Goal: Task Accomplishment & Management: Manage account settings

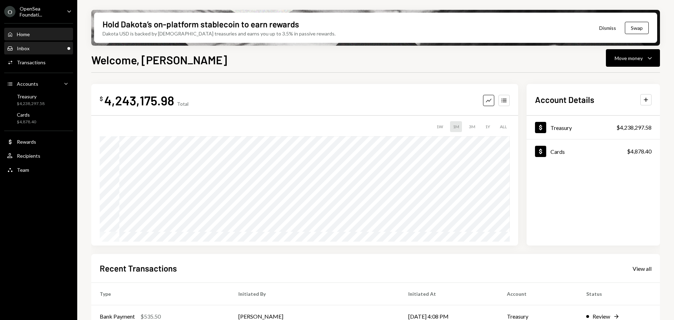
click at [54, 50] on div "Inbox Inbox" at bounding box center [38, 48] width 63 height 6
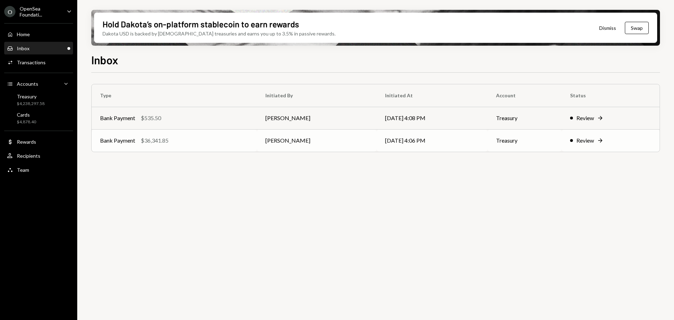
click at [211, 147] on td "Bank Payment $36,341.85" at bounding box center [174, 140] width 165 height 22
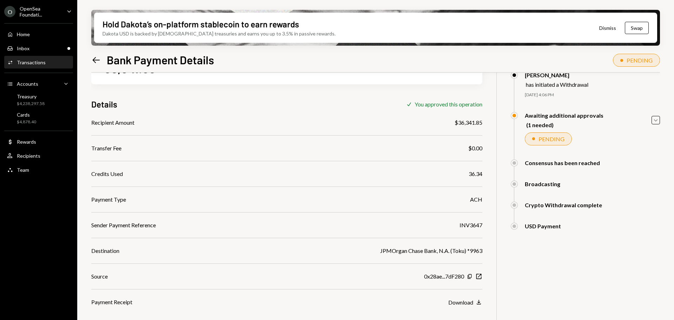
scroll to position [56, 0]
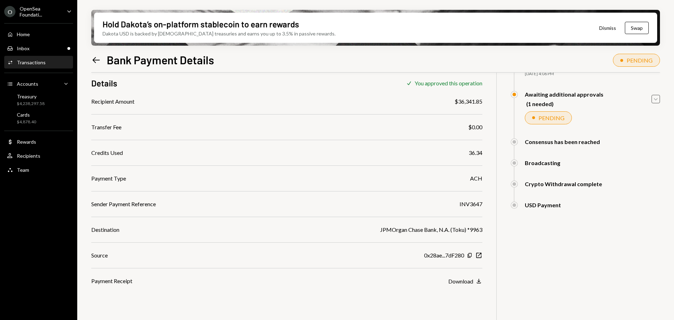
click at [654, 101] on icon "Caret Down" at bounding box center [656, 99] width 8 height 8
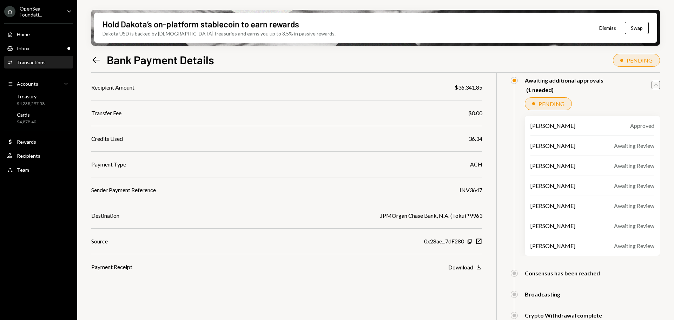
scroll to position [0, 0]
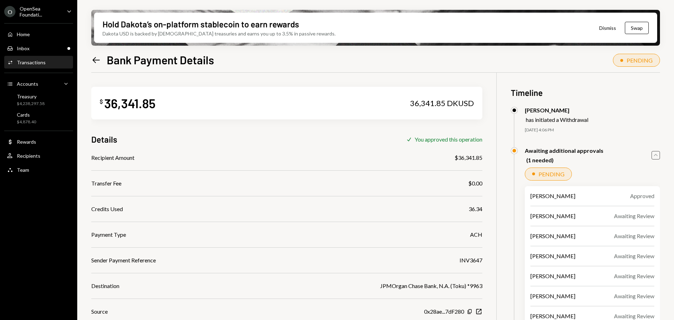
click at [97, 63] on icon "Left Arrow" at bounding box center [96, 60] width 10 height 10
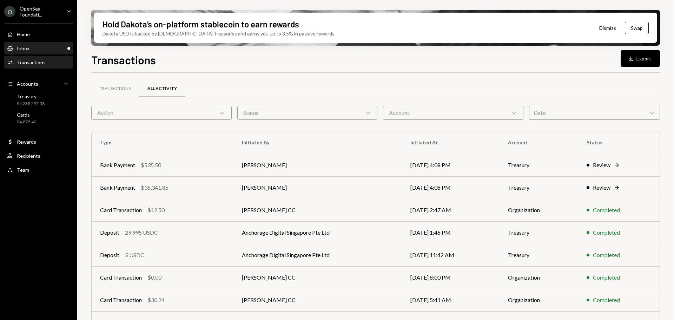
click at [39, 44] on div "Inbox Inbox" at bounding box center [38, 49] width 63 height 12
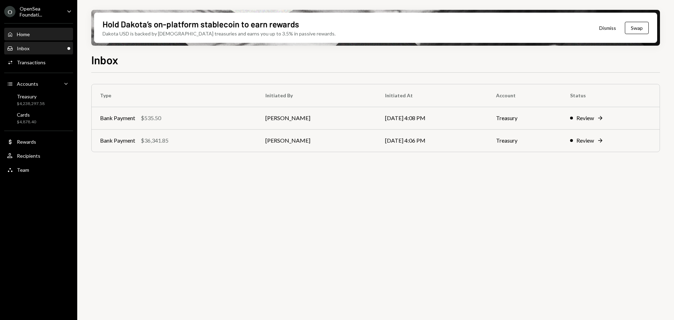
click at [30, 33] on div "Home" at bounding box center [23, 34] width 13 height 6
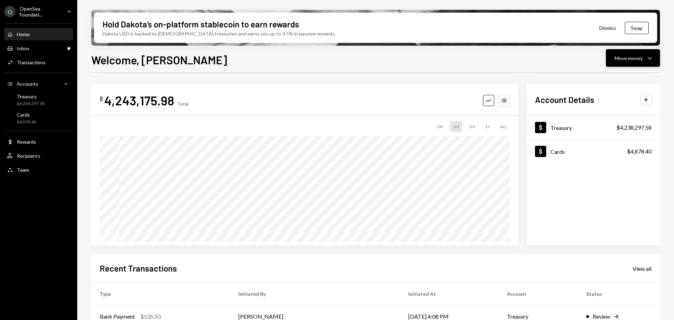
click at [619, 66] on button "Move money Caret Down" at bounding box center [633, 58] width 54 height 18
click at [617, 78] on div "Send" at bounding box center [627, 79] width 51 height 7
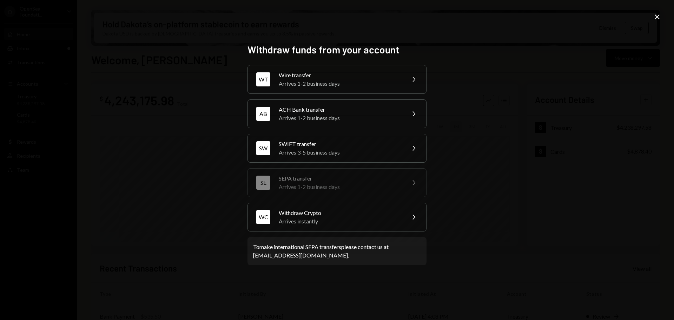
drag, startPoint x: 595, startPoint y: 72, endPoint x: 580, endPoint y: 70, distance: 15.7
click at [594, 71] on div "Withdraw funds from your account WT Wire transfer Arrives 1-2 business days Che…" at bounding box center [337, 160] width 674 height 320
click at [136, 36] on div "Withdraw funds from your account WT Wire transfer Arrives 1-2 business days Che…" at bounding box center [337, 160] width 674 height 320
click at [661, 13] on icon "Close" at bounding box center [657, 17] width 8 height 8
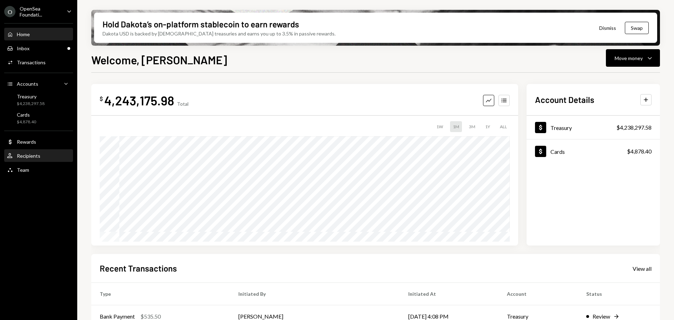
click at [50, 159] on div "User Recipients" at bounding box center [38, 156] width 63 height 6
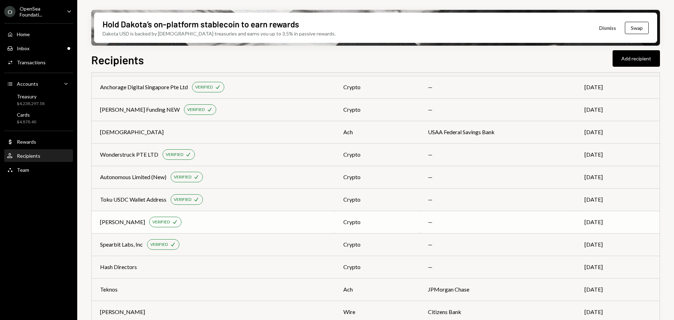
scroll to position [265, 0]
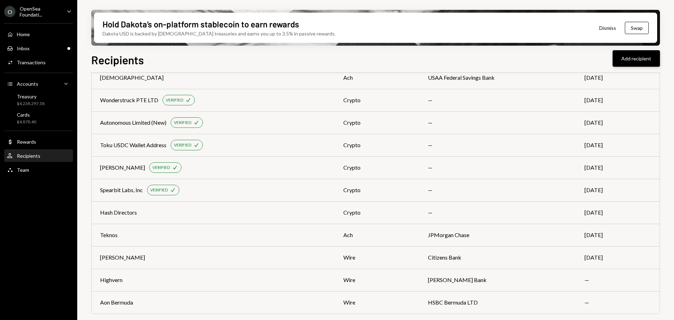
click at [629, 63] on button "Add recipient" at bounding box center [636, 58] width 47 height 17
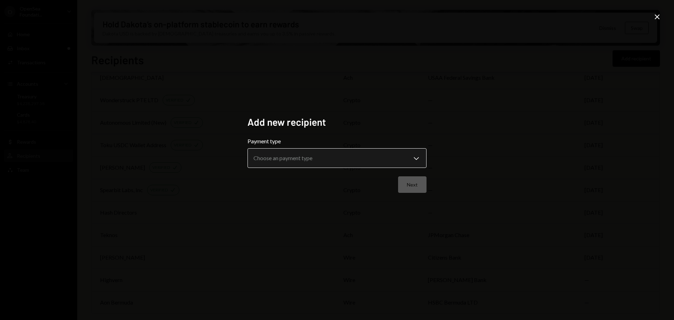
click at [279, 164] on body "O OpenSea Foundati... Caret Down Home Home Inbox Inbox Activities Transactions …" at bounding box center [337, 160] width 674 height 320
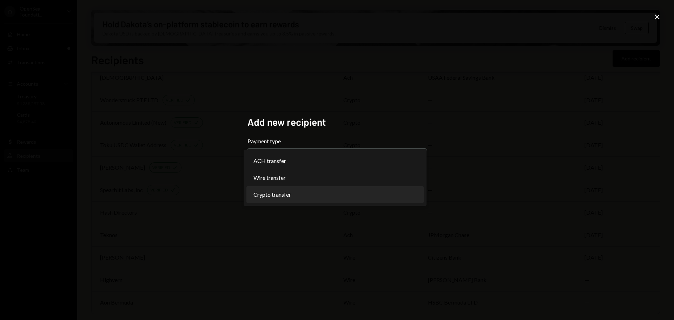
select select "******"
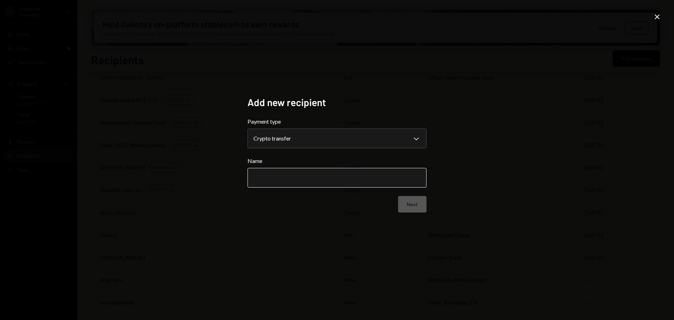
click at [288, 175] on input "Name" at bounding box center [337, 178] width 179 height 20
type input "*******"
click at [665, 12] on div "**********" at bounding box center [337, 160] width 674 height 320
click at [659, 16] on icon "Close" at bounding box center [657, 17] width 8 height 8
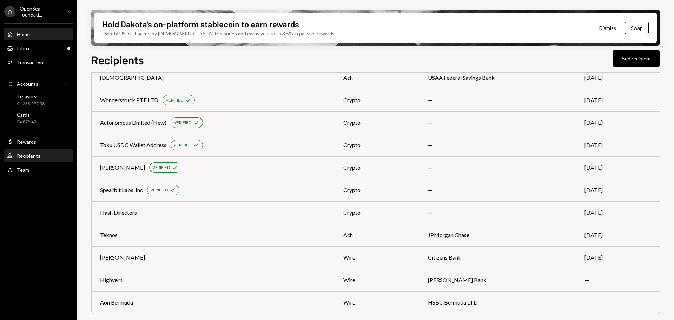
click at [43, 38] on div "Home Home" at bounding box center [38, 34] width 63 height 12
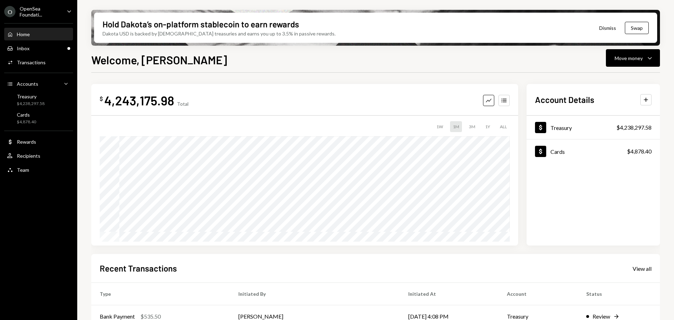
click at [31, 34] on div "Home Home" at bounding box center [38, 34] width 63 height 6
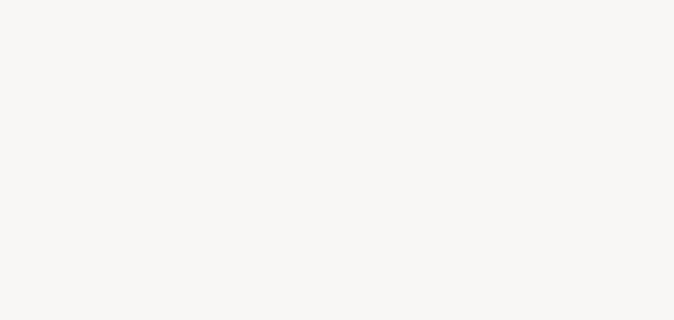
click at [336, 62] on div at bounding box center [337, 160] width 674 height 320
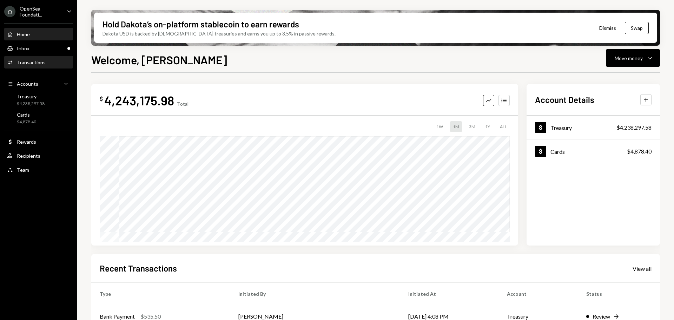
click at [35, 64] on div "Transactions" at bounding box center [31, 62] width 29 height 6
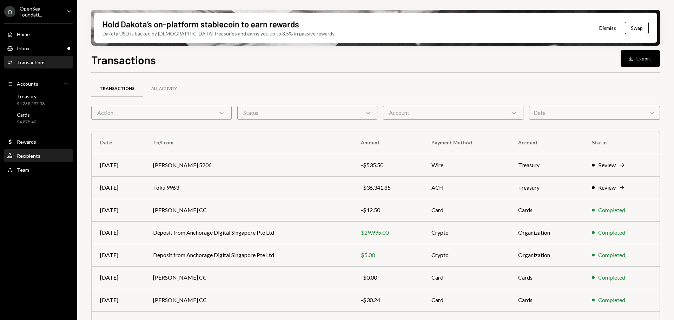
click at [48, 152] on div "User Recipients" at bounding box center [38, 156] width 63 height 12
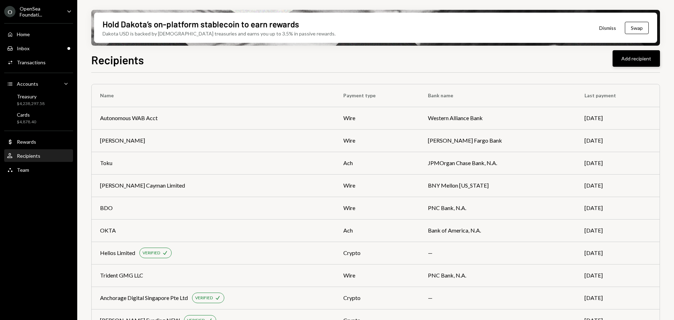
click at [625, 60] on button "Add recipient" at bounding box center [636, 58] width 47 height 17
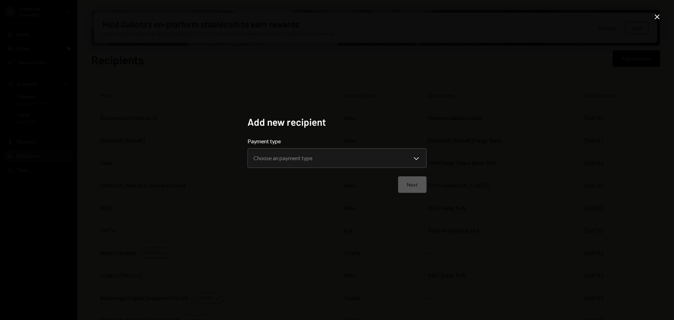
click at [358, 172] on form "**********" at bounding box center [337, 165] width 179 height 56
click at [347, 158] on body "O OpenSea Foundati... Caret Down Home Home Inbox Inbox Activities Transactions …" at bounding box center [337, 160] width 674 height 320
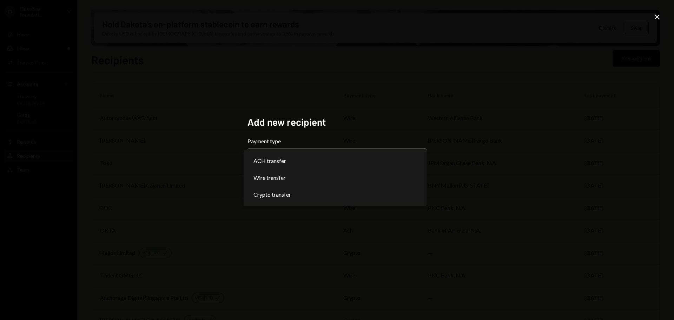
select select "******"
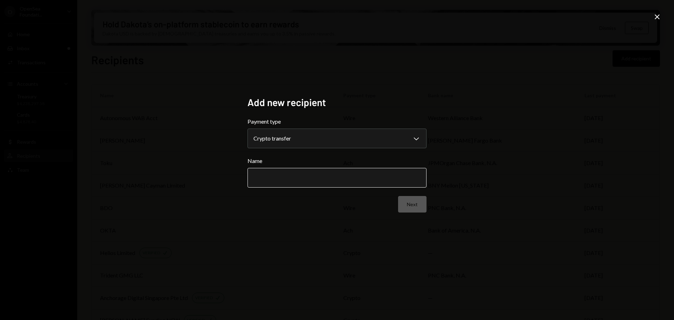
click at [364, 175] on input "Name" at bounding box center [337, 178] width 179 height 20
type input "**********"
click at [408, 210] on button "Next" at bounding box center [412, 204] width 28 height 17
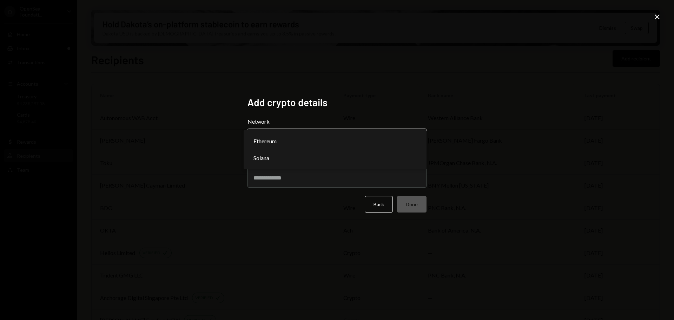
click at [347, 146] on body "O OpenSea Foundati... Caret Down Home Home Inbox Inbox Activities Transactions …" at bounding box center [337, 160] width 674 height 320
select select "**********"
click at [335, 183] on input "Address" at bounding box center [337, 178] width 179 height 20
click at [355, 183] on input "Address" at bounding box center [337, 178] width 179 height 20
paste input "**********"
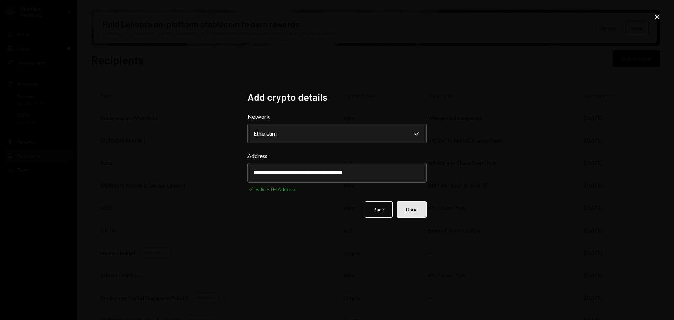
type input "**********"
click at [423, 207] on button "Done" at bounding box center [412, 209] width 30 height 17
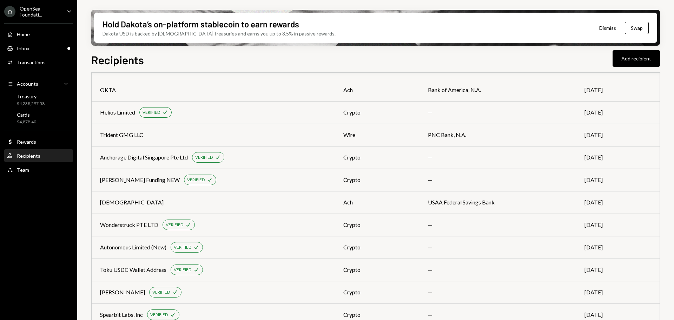
scroll to position [288, 0]
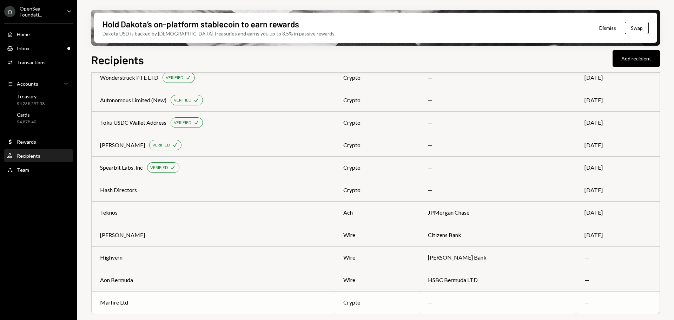
click at [261, 299] on div "Marfire Ltd" at bounding box center [213, 302] width 227 height 8
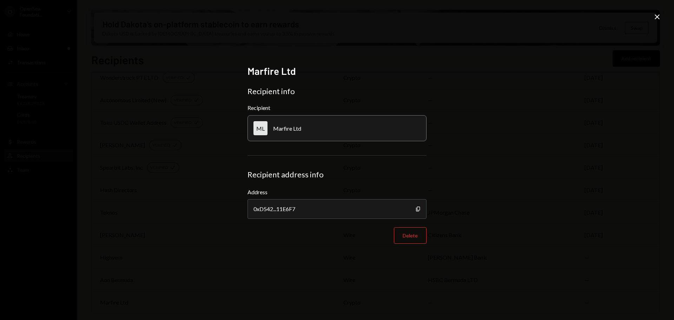
click at [656, 12] on div "Marfire Ltd Recipient info Recipient ML Marfire Ltd Recipient address info Addr…" at bounding box center [337, 160] width 674 height 320
click at [657, 20] on icon "Close" at bounding box center [657, 17] width 8 height 8
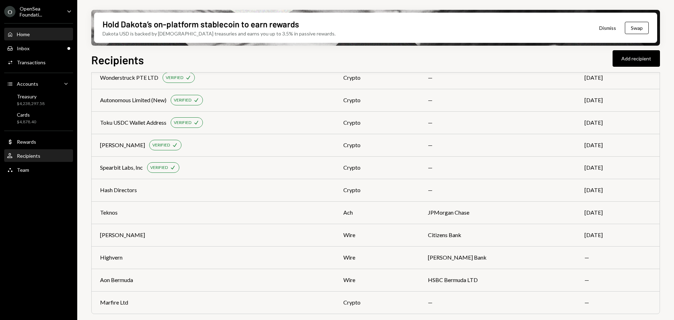
click at [35, 34] on div "Home Home" at bounding box center [38, 34] width 63 height 6
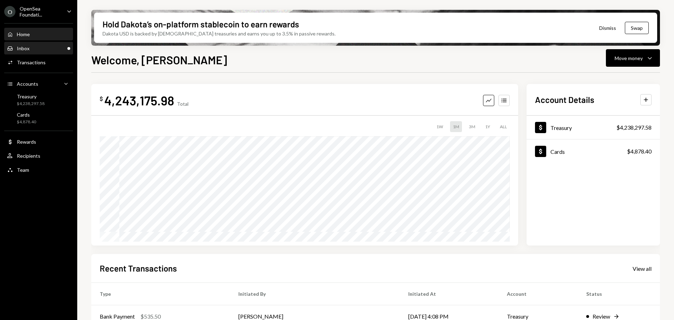
click at [25, 50] on div "Inbox" at bounding box center [23, 48] width 13 height 6
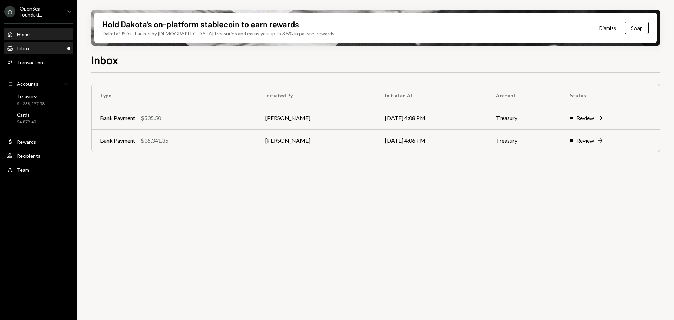
click at [35, 33] on div "Home Home" at bounding box center [38, 34] width 63 height 6
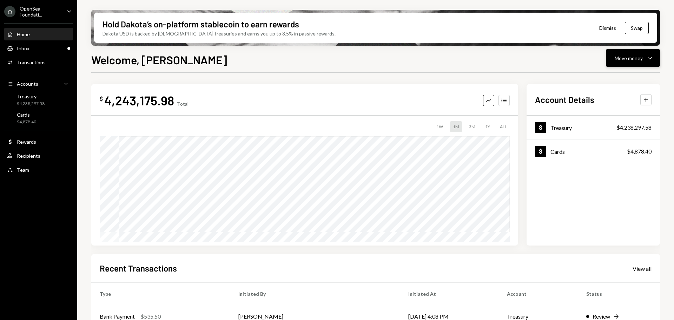
click at [616, 57] on div "Move money" at bounding box center [629, 57] width 28 height 7
click at [614, 82] on div "Send" at bounding box center [627, 79] width 51 height 7
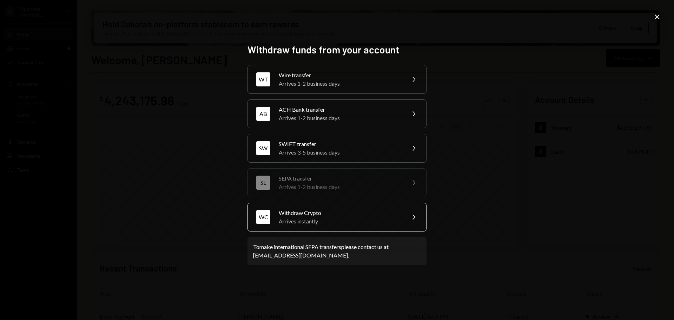
click at [324, 217] on div "Arrives instantly" at bounding box center [340, 221] width 122 height 8
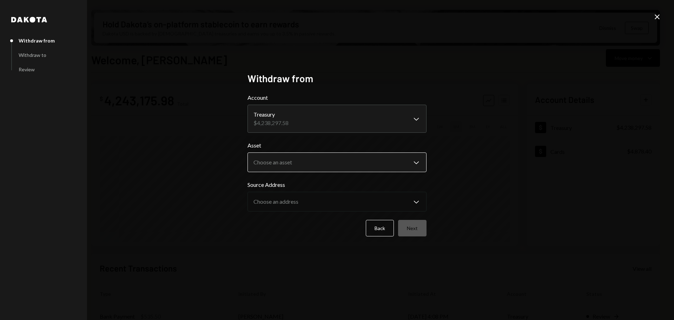
click at [322, 172] on body "O OpenSea Foundati... Caret Down Home Home Inbox Inbox Activities Transactions …" at bounding box center [337, 160] width 674 height 320
click at [653, 20] on icon "Close" at bounding box center [657, 17] width 8 height 8
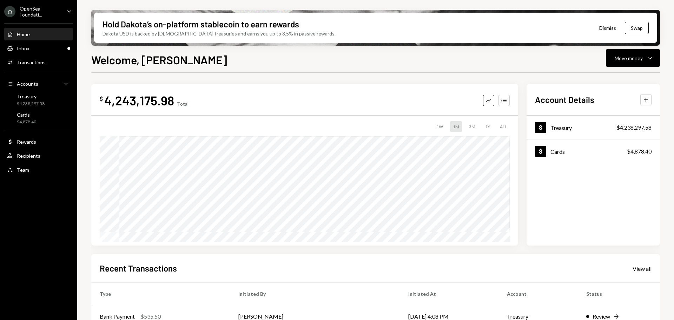
click at [35, 35] on div "Home Home" at bounding box center [38, 34] width 63 height 6
click at [38, 98] on div "Treasury" at bounding box center [31, 96] width 28 height 6
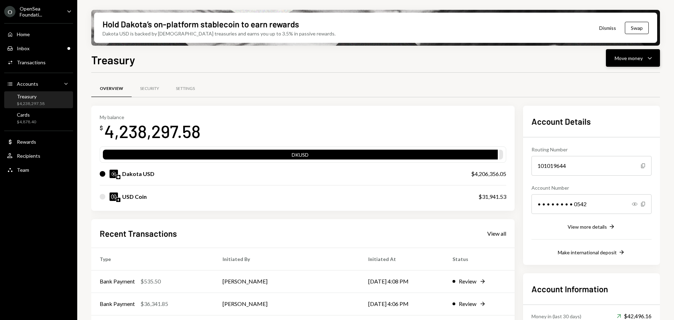
click at [631, 63] on button "Move money Caret Down" at bounding box center [633, 58] width 54 height 18
click at [616, 77] on div "Send" at bounding box center [627, 79] width 51 height 7
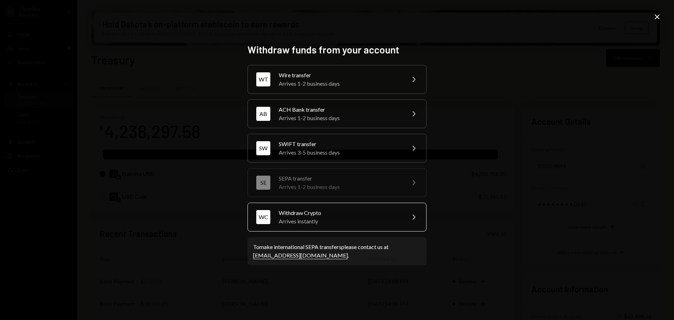
click at [314, 217] on div "Arrives instantly" at bounding box center [340, 221] width 122 height 8
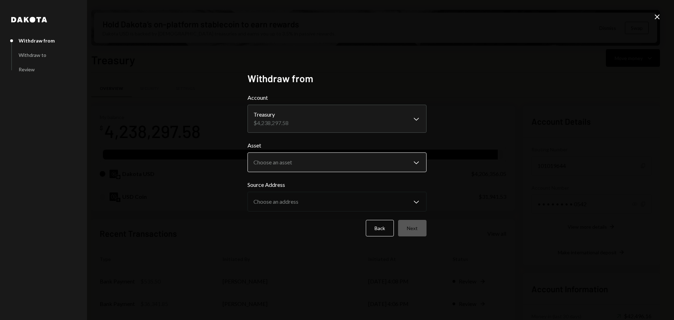
click at [277, 159] on body "O OpenSea Foundati... Caret Down Home Home Inbox Inbox Activities Transactions …" at bounding box center [337, 160] width 674 height 320
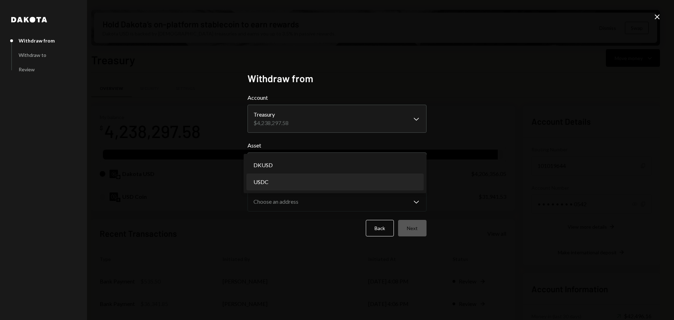
select select "****"
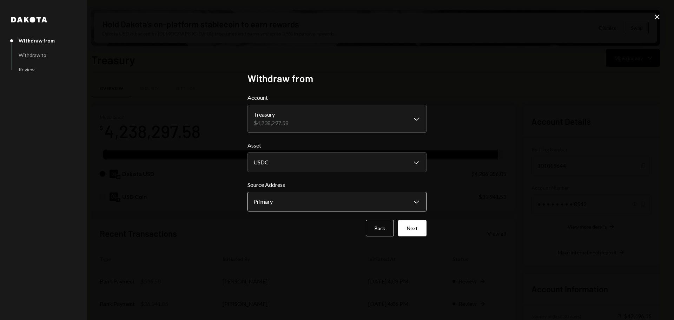
click at [285, 197] on body "O OpenSea Foundati... Caret Down Home Home Inbox Inbox Activities Transactions …" at bounding box center [337, 160] width 674 height 320
click at [469, 176] on div "**********" at bounding box center [337, 160] width 674 height 320
click at [415, 227] on button "Next" at bounding box center [412, 228] width 28 height 17
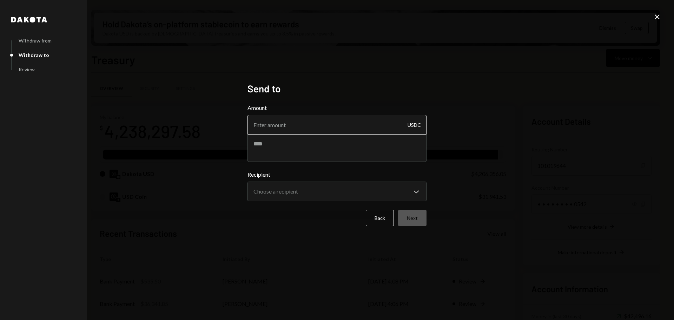
click at [319, 125] on input "Amount" at bounding box center [337, 125] width 179 height 20
type input "10"
click at [312, 149] on textarea at bounding box center [337, 148] width 179 height 28
type textarea "**********"
click at [312, 146] on textarea "**********" at bounding box center [337, 148] width 179 height 28
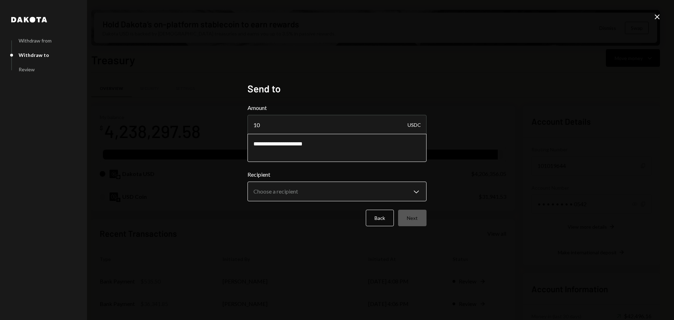
type textarea "**********"
click at [335, 197] on body "O OpenSea Foundati... Caret Down Home Home Inbox Inbox Activities Transactions …" at bounding box center [337, 160] width 674 height 320
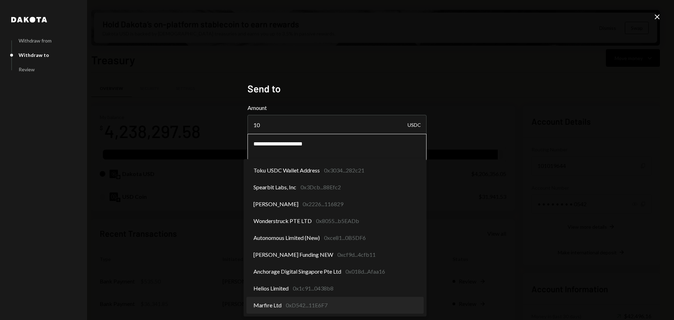
select select "**********"
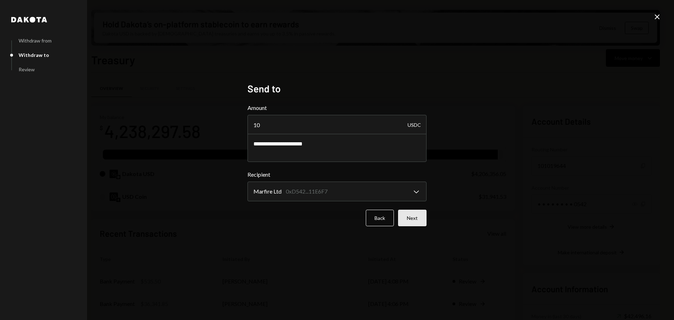
click at [417, 211] on button "Next" at bounding box center [412, 218] width 28 height 17
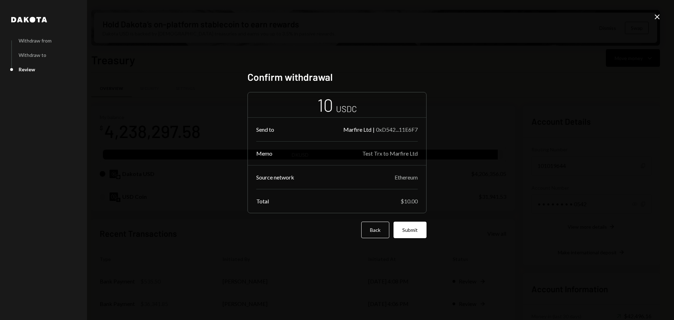
click at [402, 229] on button "Submit" at bounding box center [410, 230] width 33 height 17
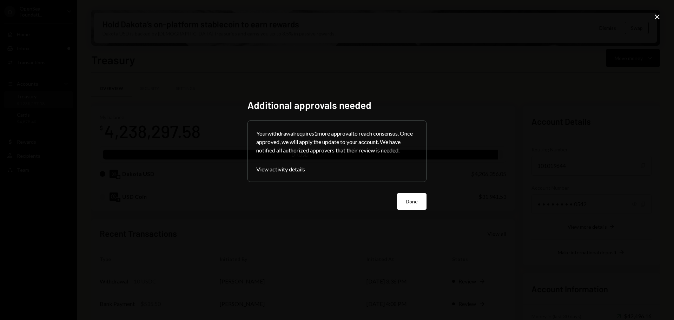
click at [394, 208] on div "Done" at bounding box center [337, 201] width 179 height 17
click at [409, 202] on button "Done" at bounding box center [412, 201] width 30 height 17
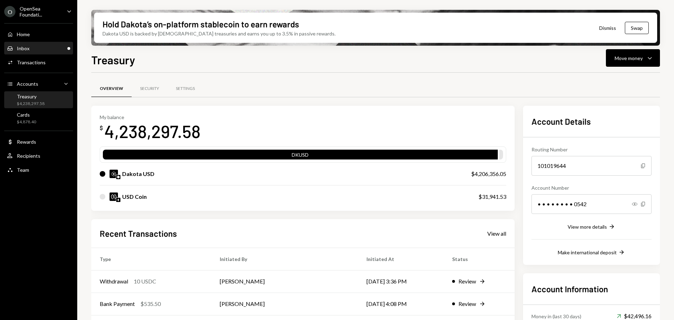
click at [35, 48] on div "Inbox Inbox" at bounding box center [38, 48] width 63 height 6
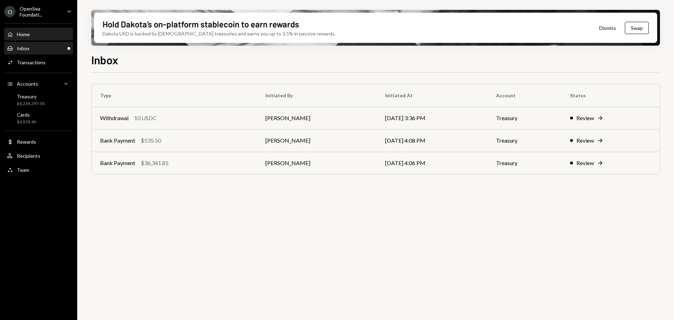
click at [29, 34] on div "Home" at bounding box center [23, 34] width 13 height 6
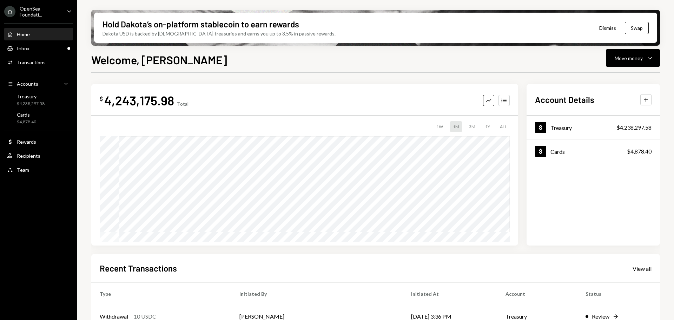
click at [25, 8] on div "OpenSea Foundati..." at bounding box center [40, 12] width 41 height 12
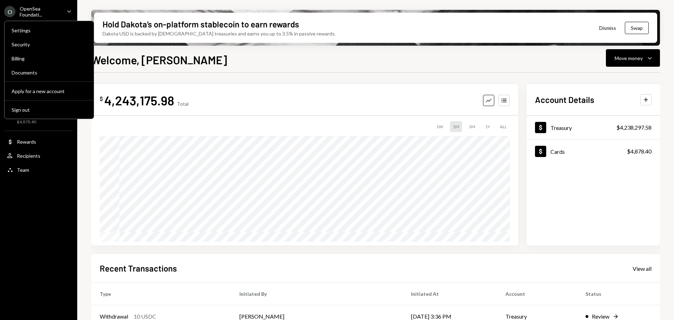
click at [56, 8] on div "OpenSea Foundati..." at bounding box center [40, 12] width 41 height 12
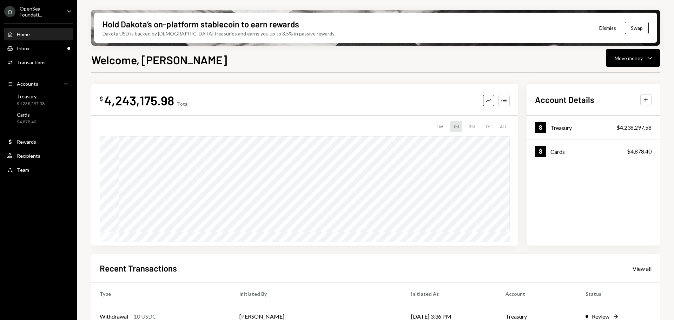
click at [75, 10] on div "O OpenSea Foundati... Caret Down" at bounding box center [38, 12] width 77 height 12
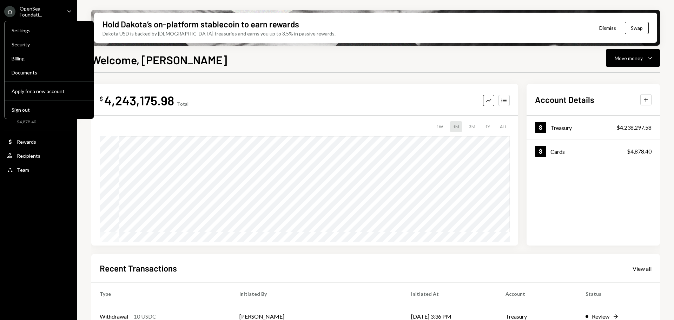
click at [70, 10] on icon "Caret Down" at bounding box center [69, 11] width 8 height 8
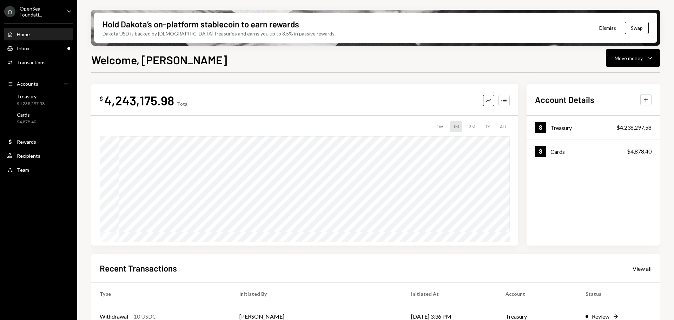
click at [70, 10] on icon "Caret Down" at bounding box center [69, 11] width 8 height 8
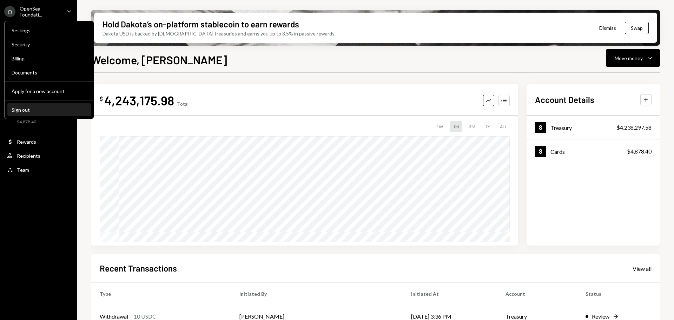
click at [40, 108] on div "Sign out" at bounding box center [49, 110] width 75 height 6
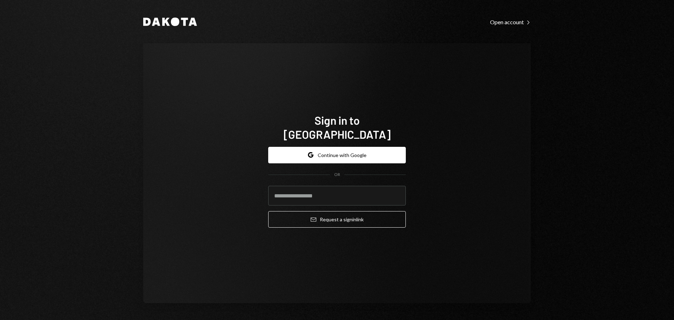
type input "**********"
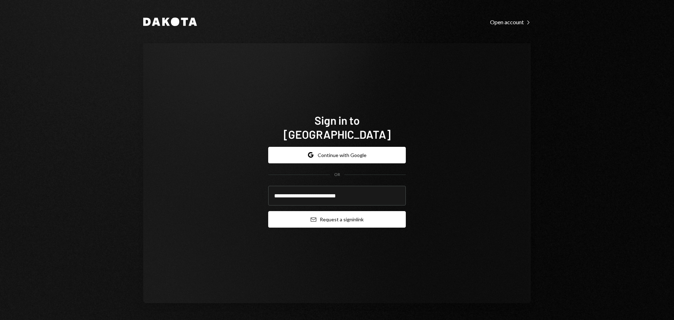
click at [366, 212] on button "Email Request a sign in link" at bounding box center [337, 219] width 138 height 17
